Goal: Task Accomplishment & Management: Use online tool/utility

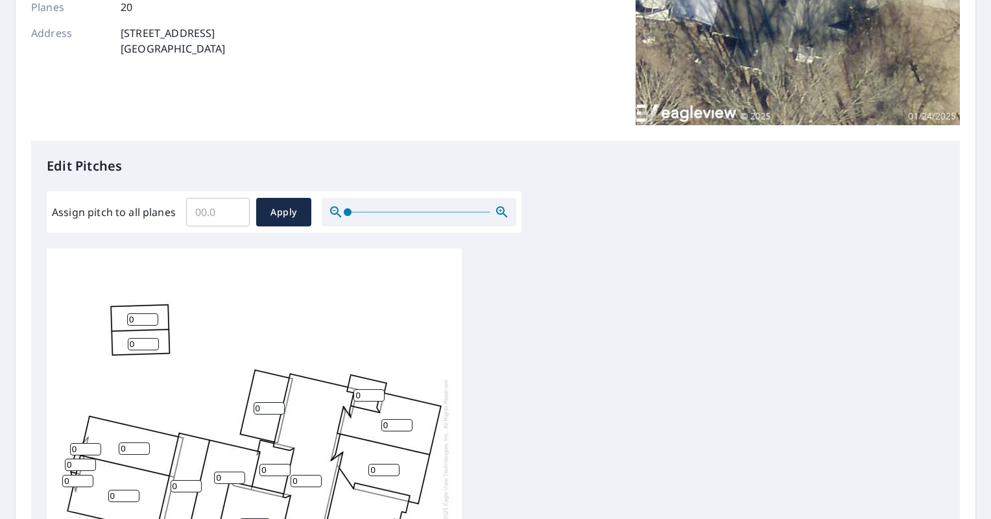
scroll to position [260, 0]
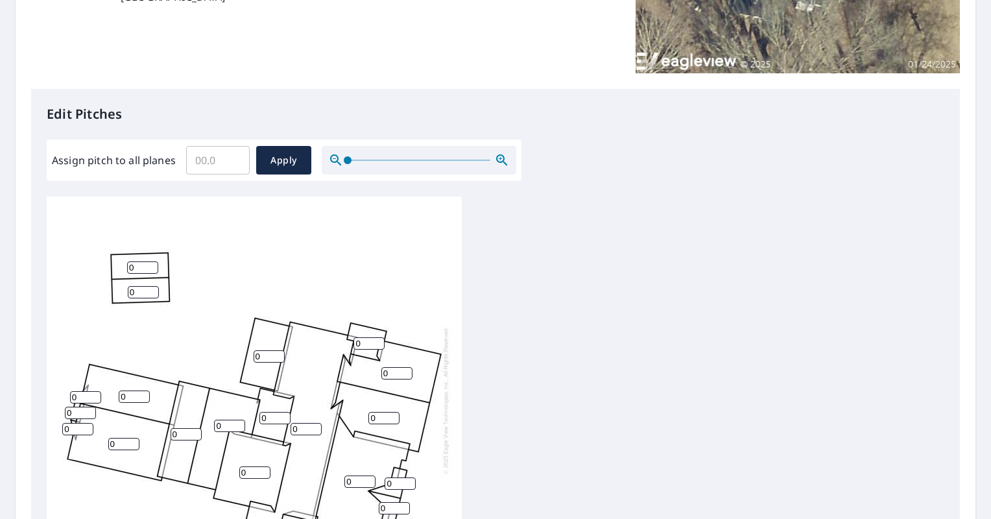
click at [219, 165] on input "Assign pitch to all planes" at bounding box center [218, 160] width 64 height 36
type input "7"
click at [277, 165] on span "Apply" at bounding box center [284, 160] width 34 height 16
type input "7"
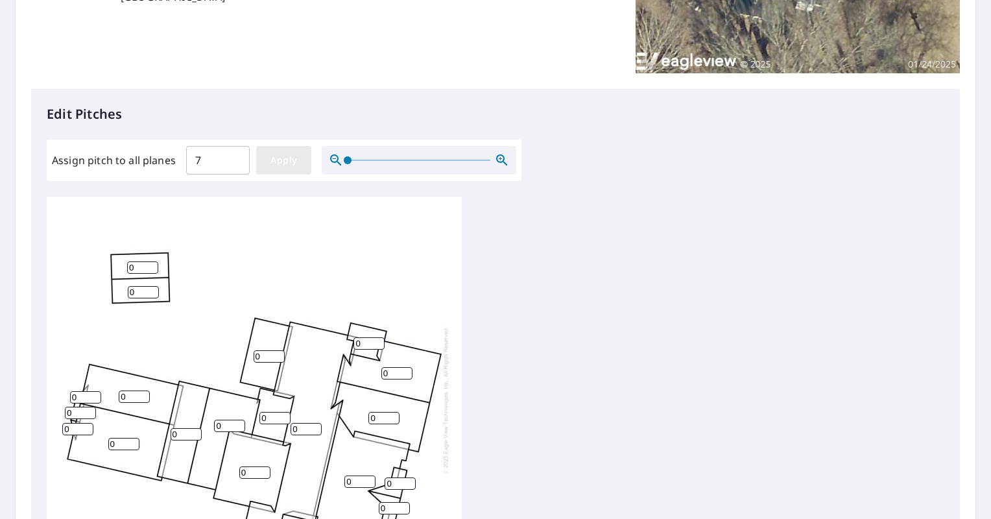
type input "7"
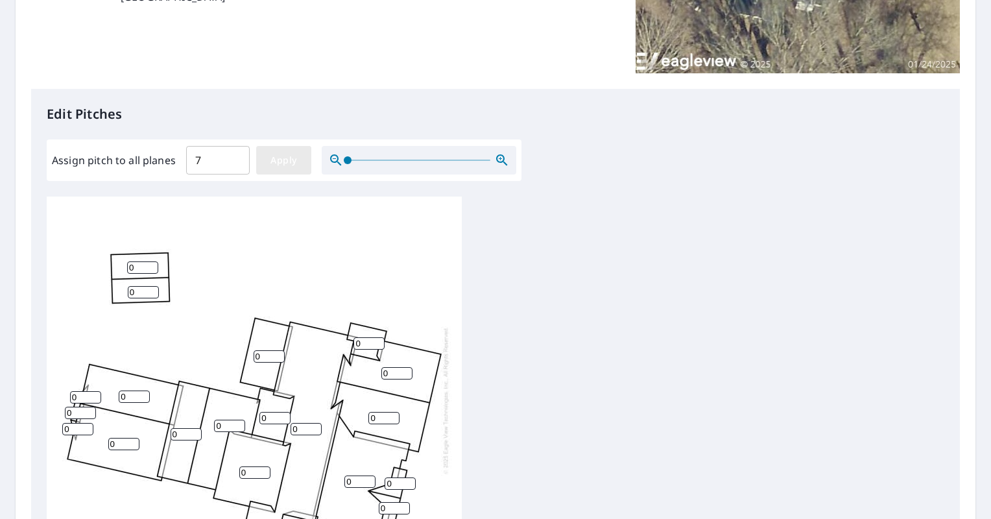
type input "7"
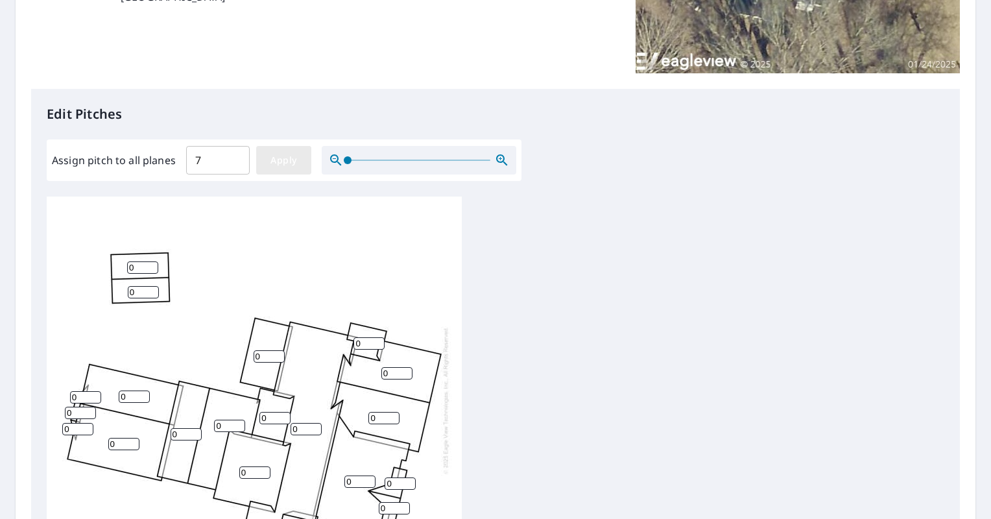
type input "7"
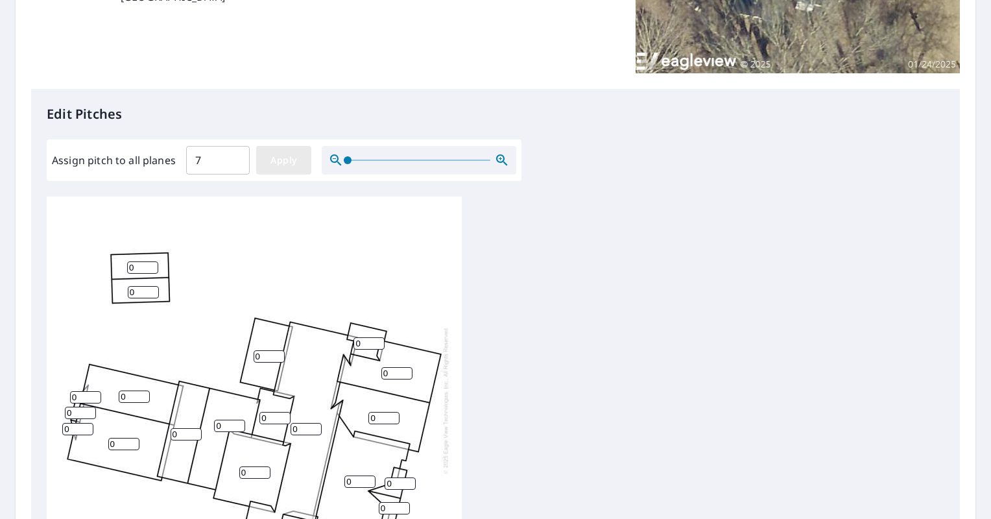
type input "7"
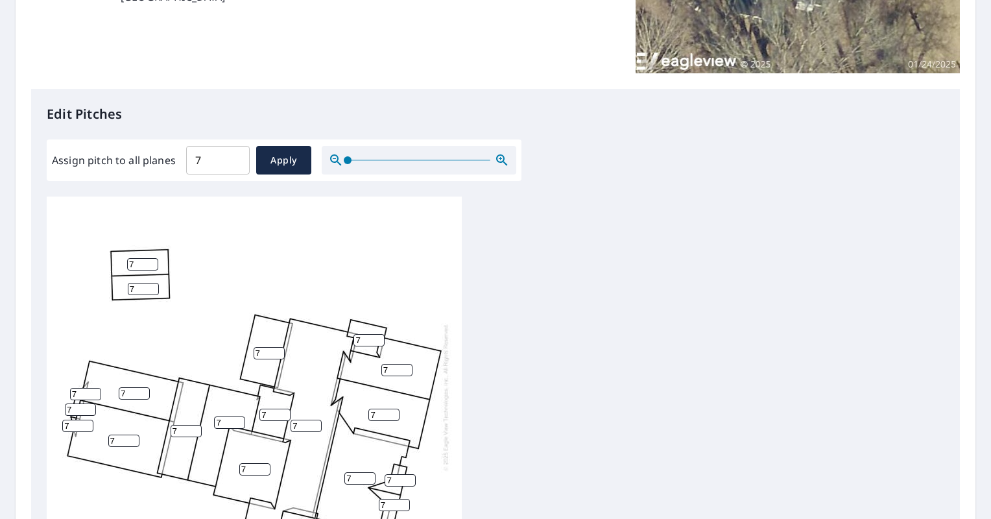
scroll to position [507, 0]
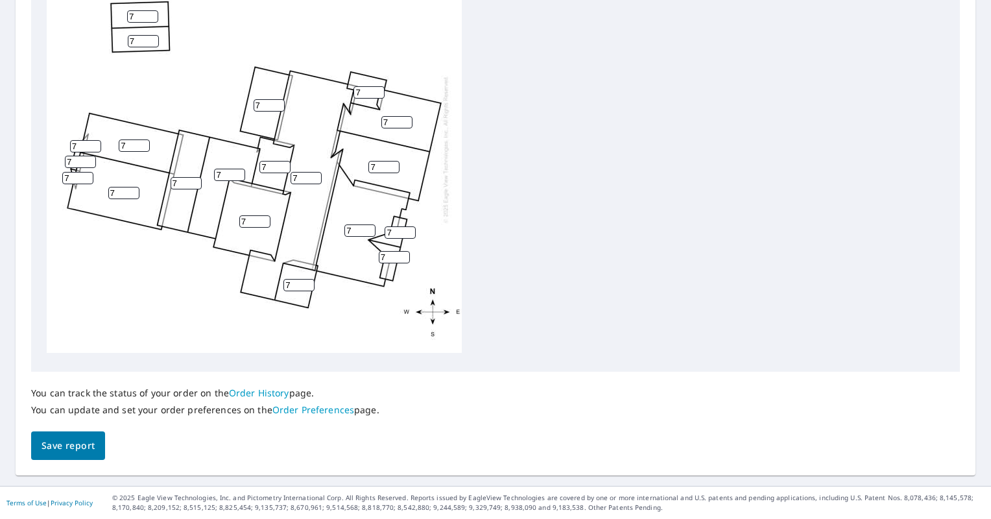
click at [58, 446] on span "Save report" at bounding box center [68, 446] width 53 height 16
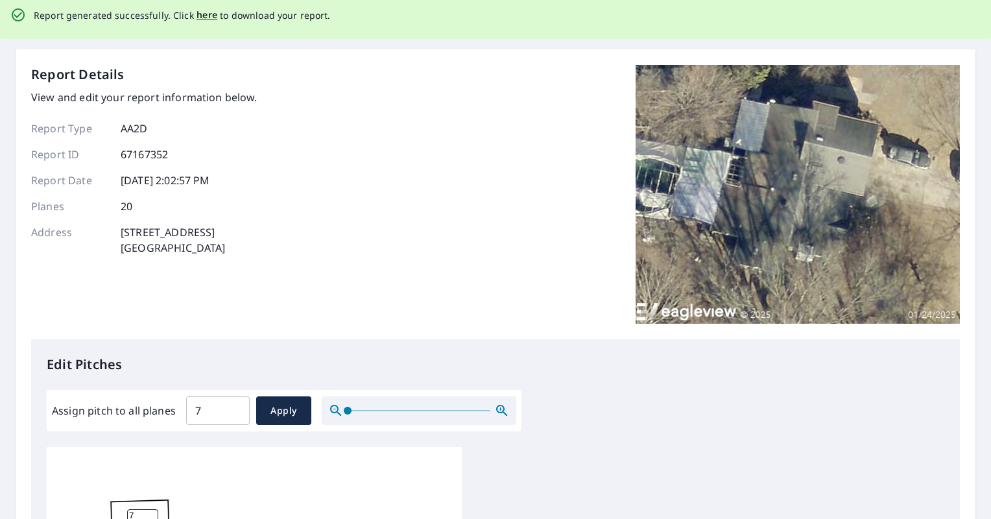
scroll to position [0, 0]
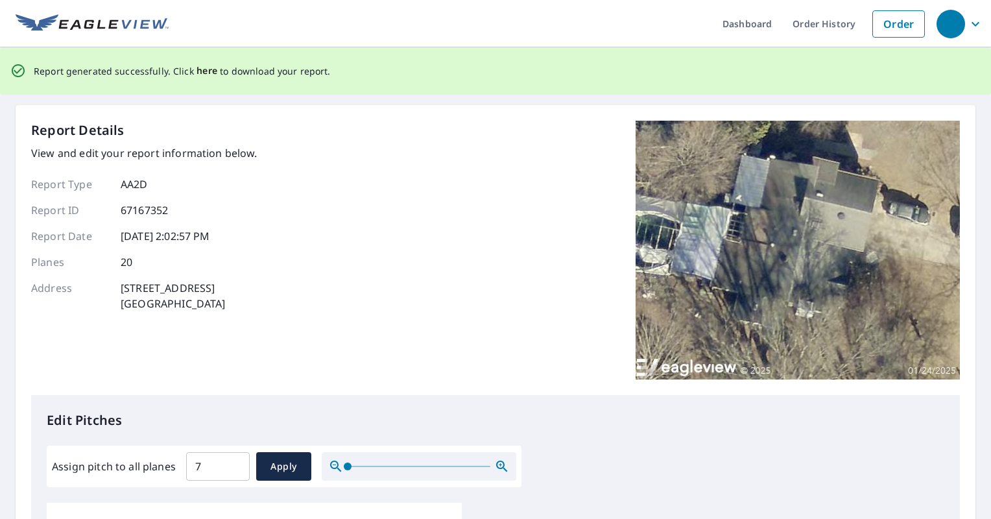
click at [197, 70] on span "here" at bounding box center [207, 71] width 21 height 16
